Goal: Transaction & Acquisition: Purchase product/service

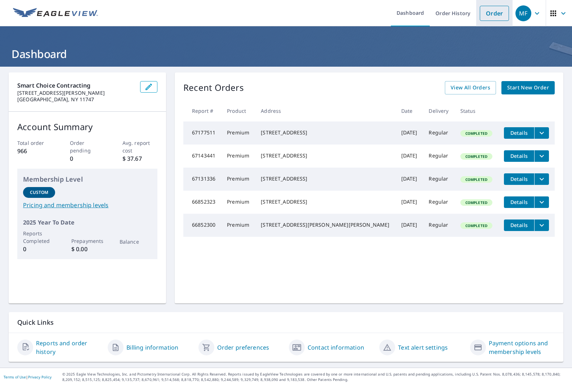
click at [489, 14] on link "Order" at bounding box center [494, 13] width 29 height 15
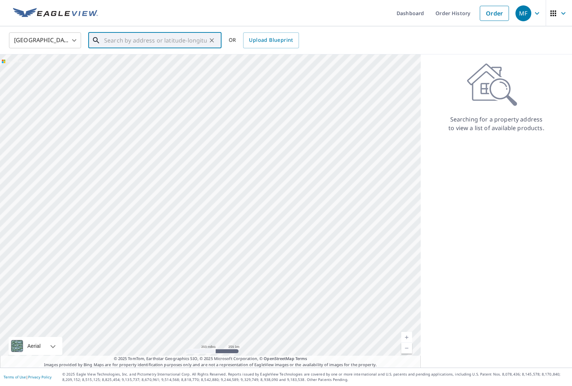
click at [151, 42] on input "text" at bounding box center [155, 40] width 103 height 20
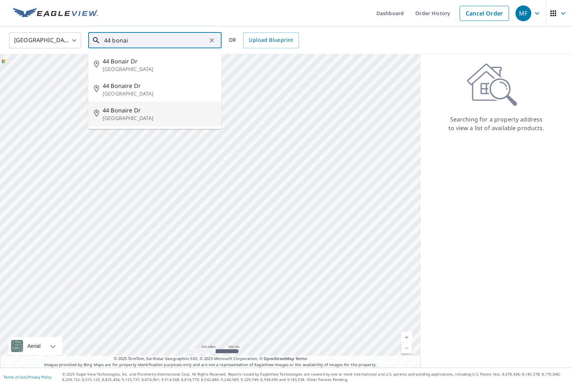
click at [145, 114] on span "44 Bonaire Dr" at bounding box center [159, 110] width 113 height 9
type input "[STREET_ADDRESS][PERSON_NAME]"
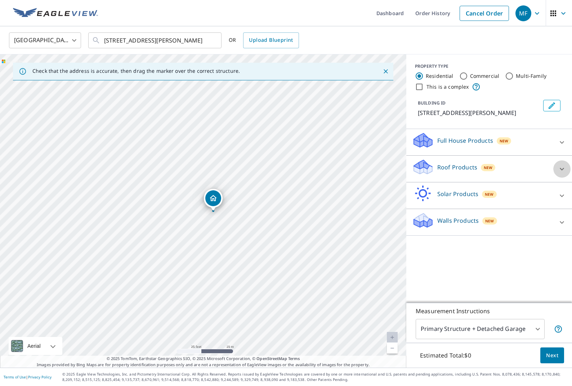
click at [556, 167] on div at bounding box center [562, 168] width 17 height 17
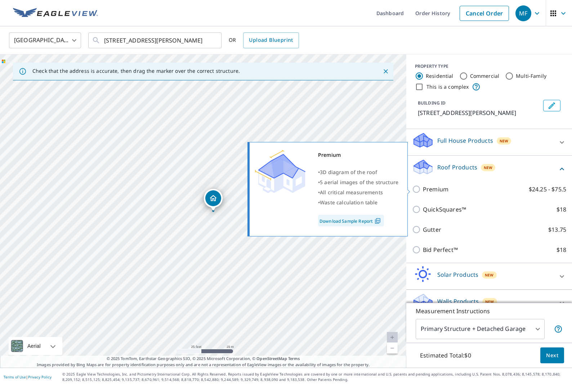
click at [418, 189] on input "Premium $24.25 - $75.5" at bounding box center [417, 189] width 11 height 9
checkbox input "true"
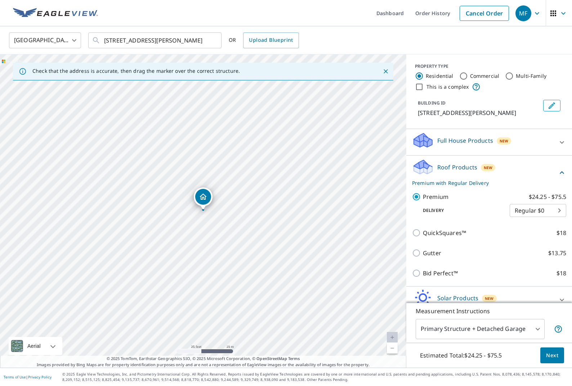
click at [549, 352] on span "Next" at bounding box center [552, 355] width 12 height 9
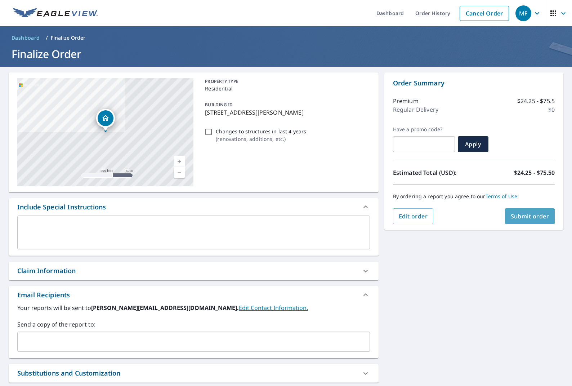
click at [542, 216] on span "Submit order" at bounding box center [530, 216] width 39 height 8
checkbox input "true"
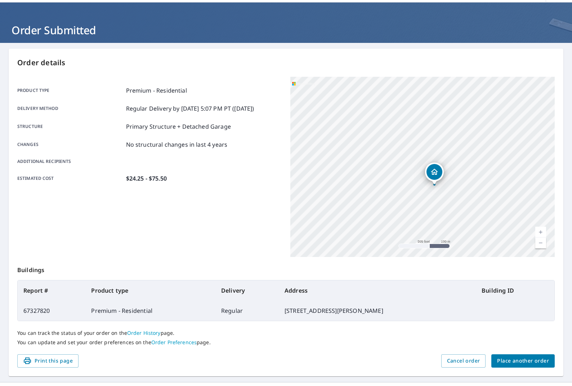
scroll to position [25, 0]
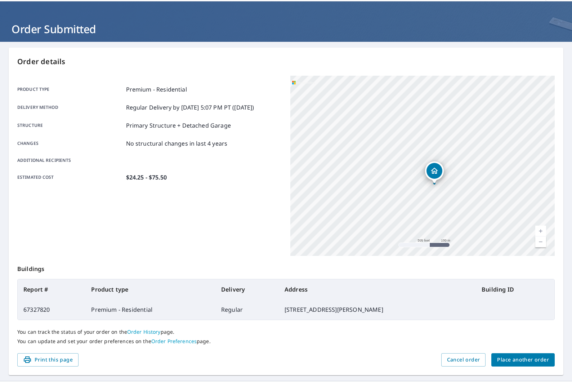
click at [190, 194] on div "Product type Premium - Residential Delivery method Regular Delivery by [DATE] 5…" at bounding box center [149, 166] width 265 height 180
